Goal: Entertainment & Leisure: Consume media (video, audio)

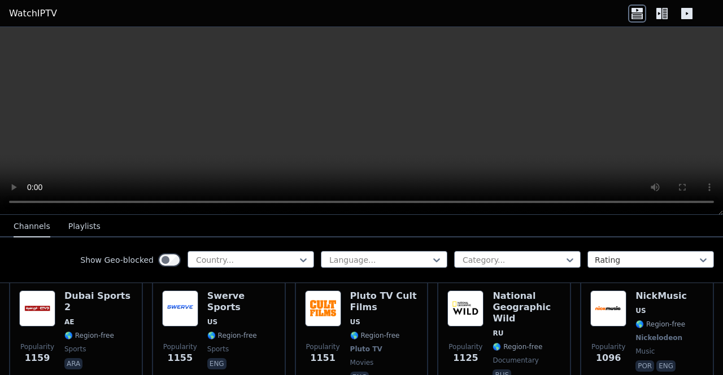
scroll to position [1605, 0]
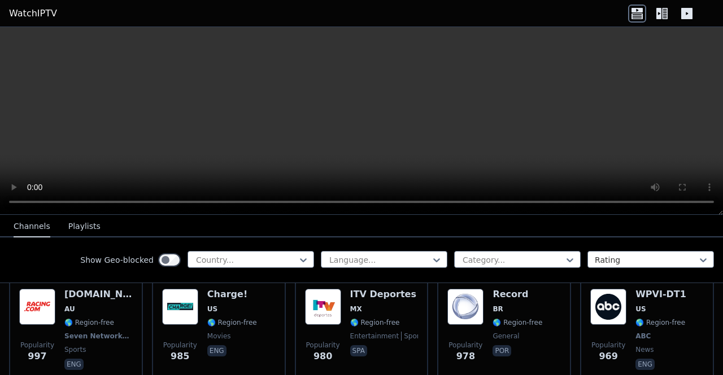
click at [662, 10] on icon at bounding box center [665, 13] width 6 height 11
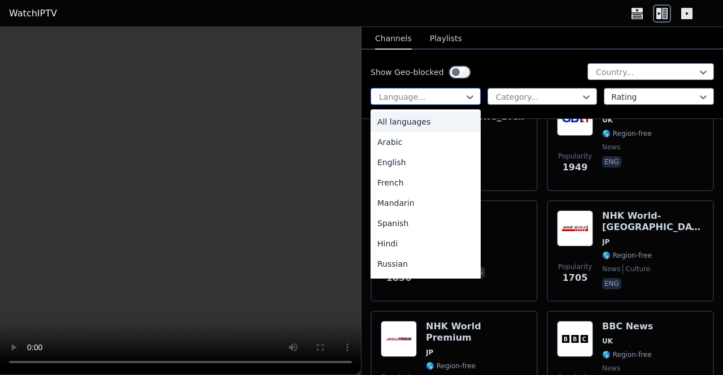
click at [443, 98] on div at bounding box center [421, 96] width 86 height 11
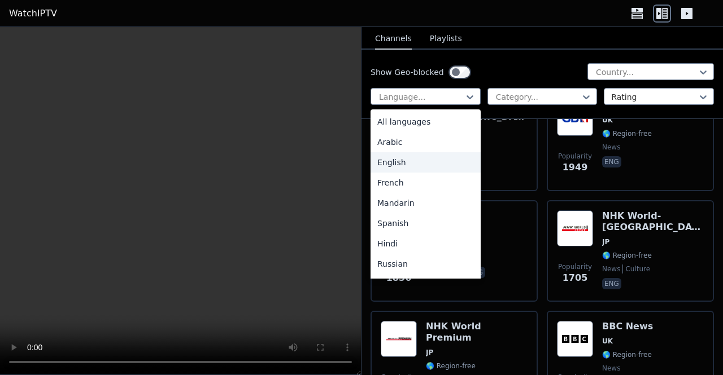
click at [416, 160] on div "English" at bounding box center [425, 162] width 110 height 20
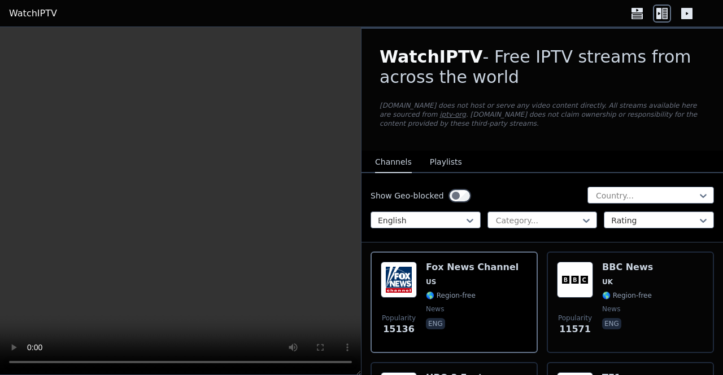
click at [519, 97] on div "WatchIPTV - Free IPTV streams from across the world [DOMAIN_NAME] does not host…" at bounding box center [541, 90] width 361 height 122
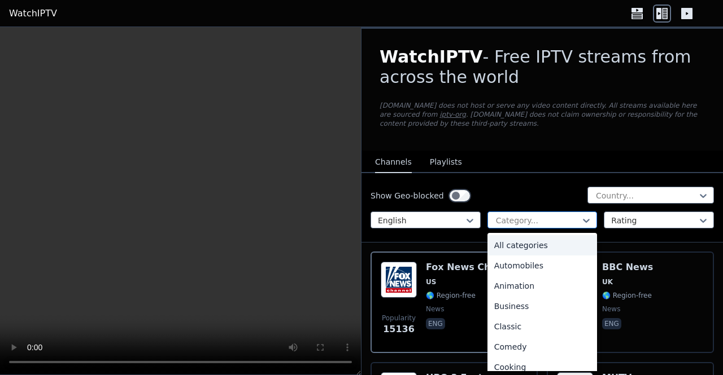
click at [501, 216] on div at bounding box center [537, 220] width 86 height 11
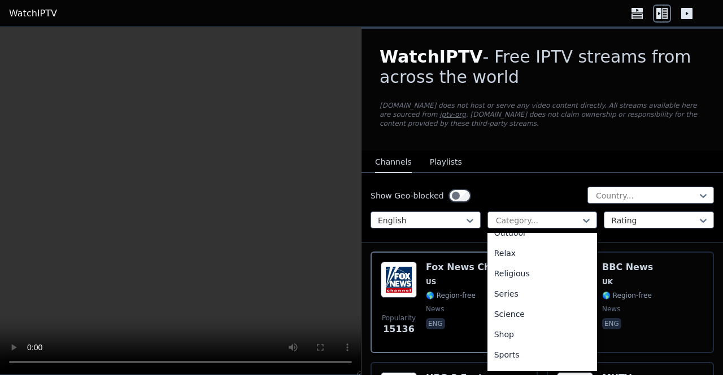
scroll to position [415, 0]
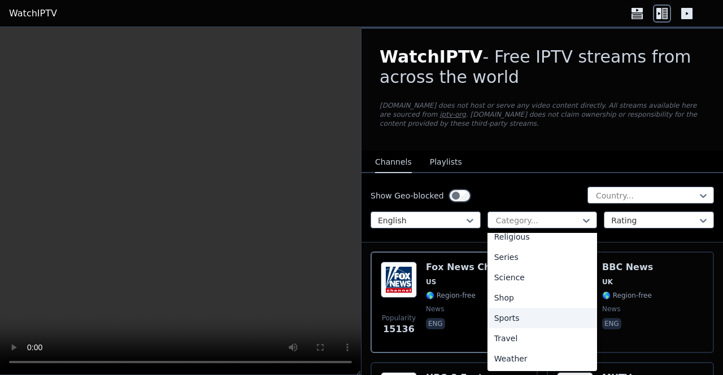
click at [516, 316] on div "Sports" at bounding box center [542, 318] width 110 height 20
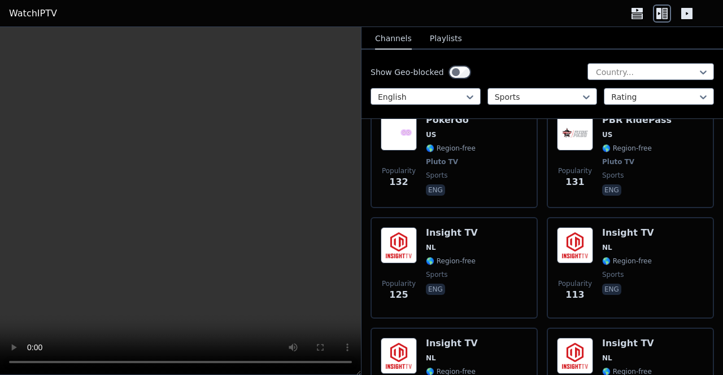
scroll to position [2581, 0]
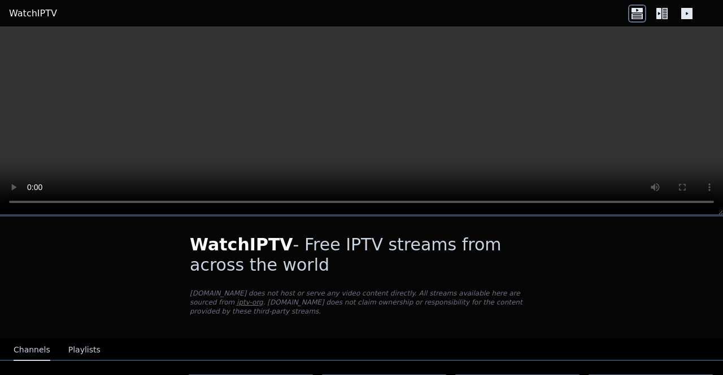
click at [40, 11] on link "WatchIPTV" at bounding box center [33, 14] width 48 height 14
click at [682, 20] on icon at bounding box center [686, 14] width 18 height 18
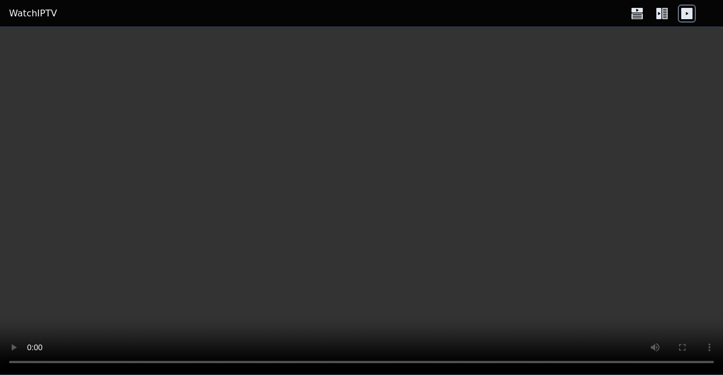
click at [16, 10] on link "WatchIPTV" at bounding box center [33, 14] width 48 height 14
click at [21, 8] on link "WatchIPTV" at bounding box center [33, 14] width 48 height 14
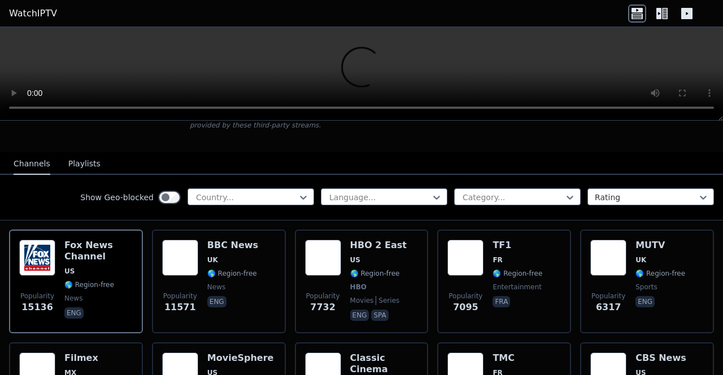
scroll to position [93, 0]
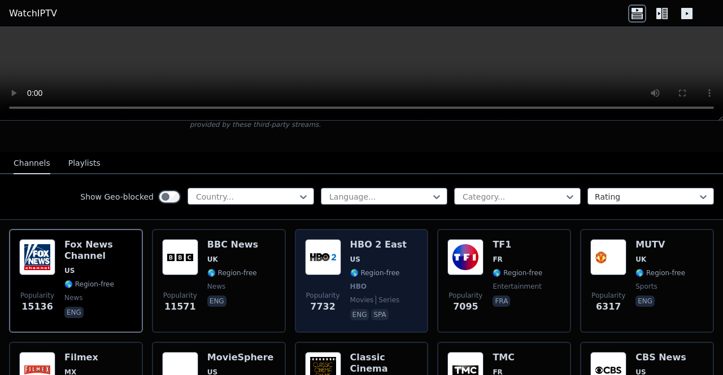
click at [319, 284] on span "Popularity 7732" at bounding box center [323, 302] width 36 height 36
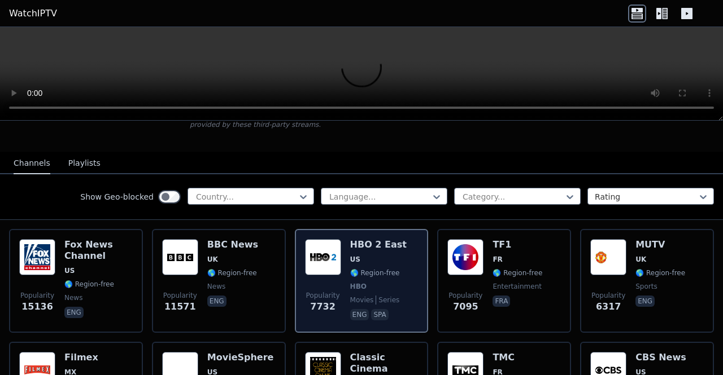
scroll to position [0, 0]
